Goal: Information Seeking & Learning: Learn about a topic

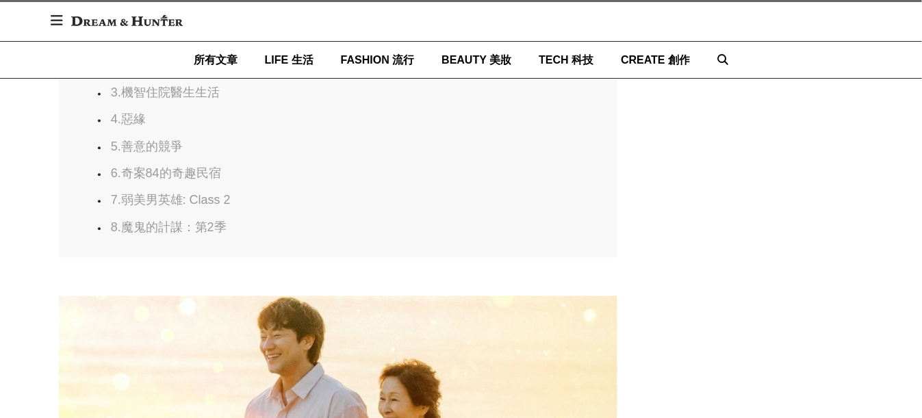
scroll to position [822, 0]
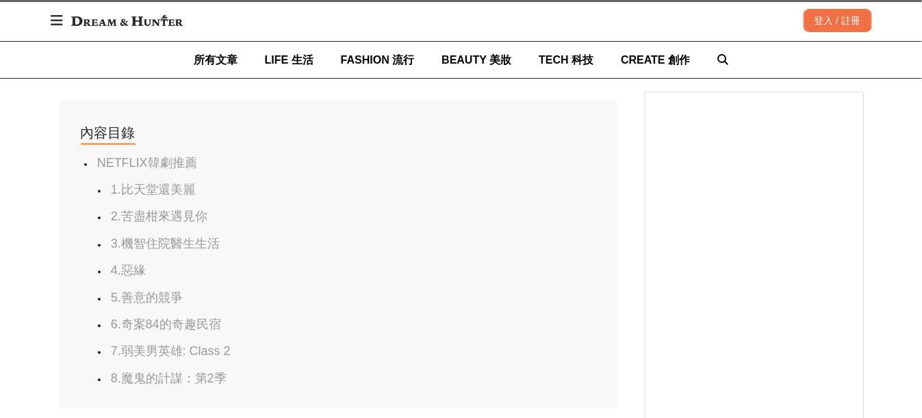
scroll to position [0, 559]
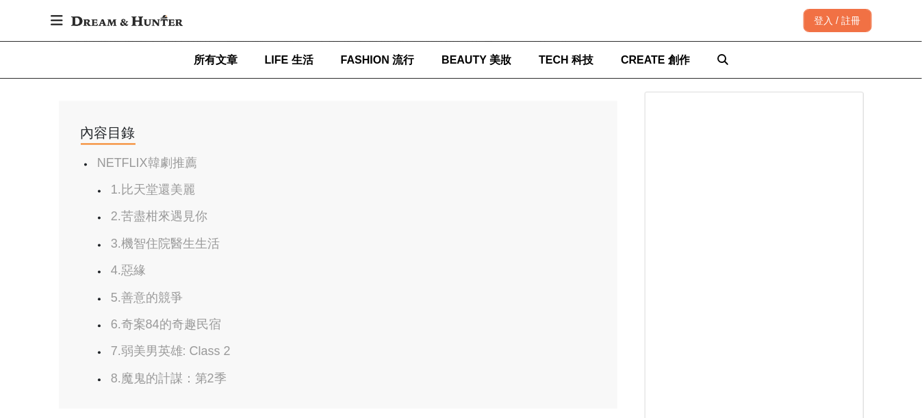
click at [214, 318] on link "6.奇案84的奇趣民宿" at bounding box center [166, 325] width 110 height 14
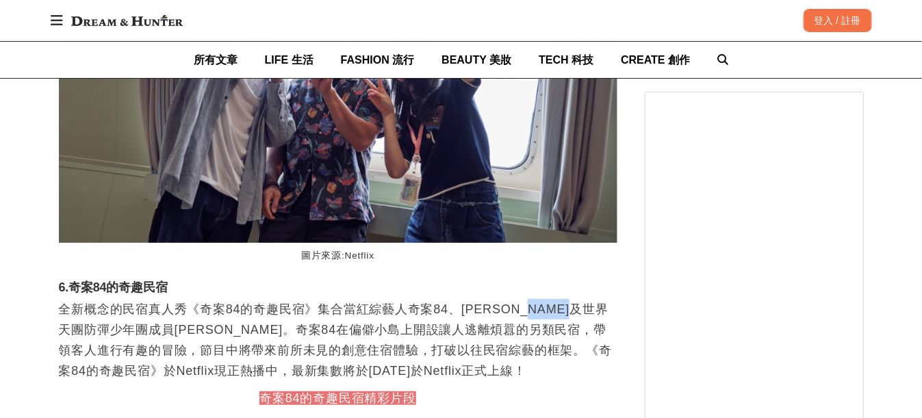
scroll to position [0, 22]
drag, startPoint x: 569, startPoint y: 313, endPoint x: 70, endPoint y: 338, distance: 499.8
click at [70, 338] on p "全新概念的民宿真人秀《奇案84的奇趣民宿》集合當紅綜藝人奇案84、[PERSON_NAME]及世界天團防彈少年團成員[PERSON_NAME]。奇案84在偏僻…" at bounding box center [338, 340] width 559 height 82
copy p "防彈少年團"
